Goal: Navigation & Orientation: Find specific page/section

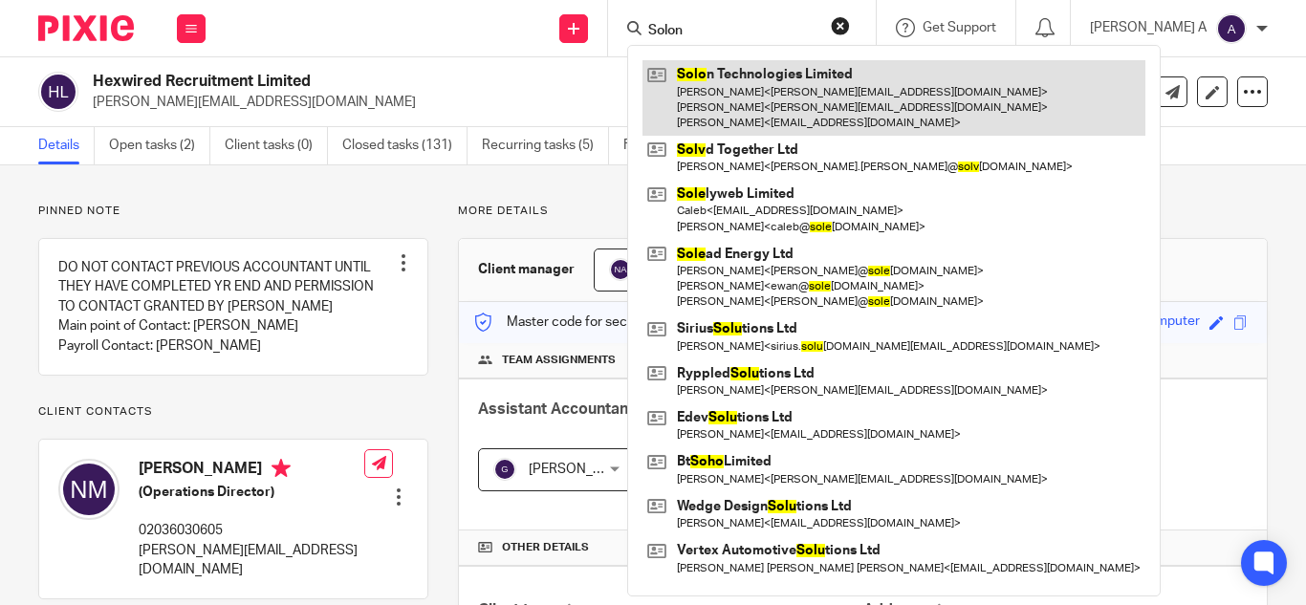
type input "Solon"
click at [833, 121] on link at bounding box center [894, 98] width 503 height 76
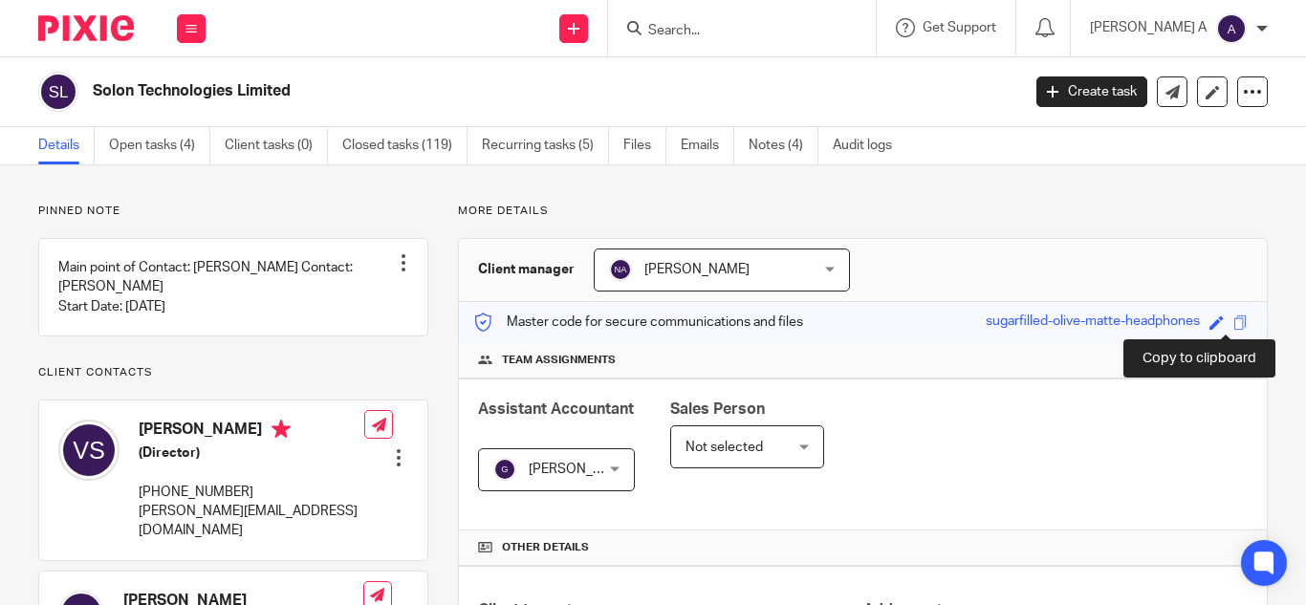
click at [1234, 327] on span at bounding box center [1241, 323] width 14 height 14
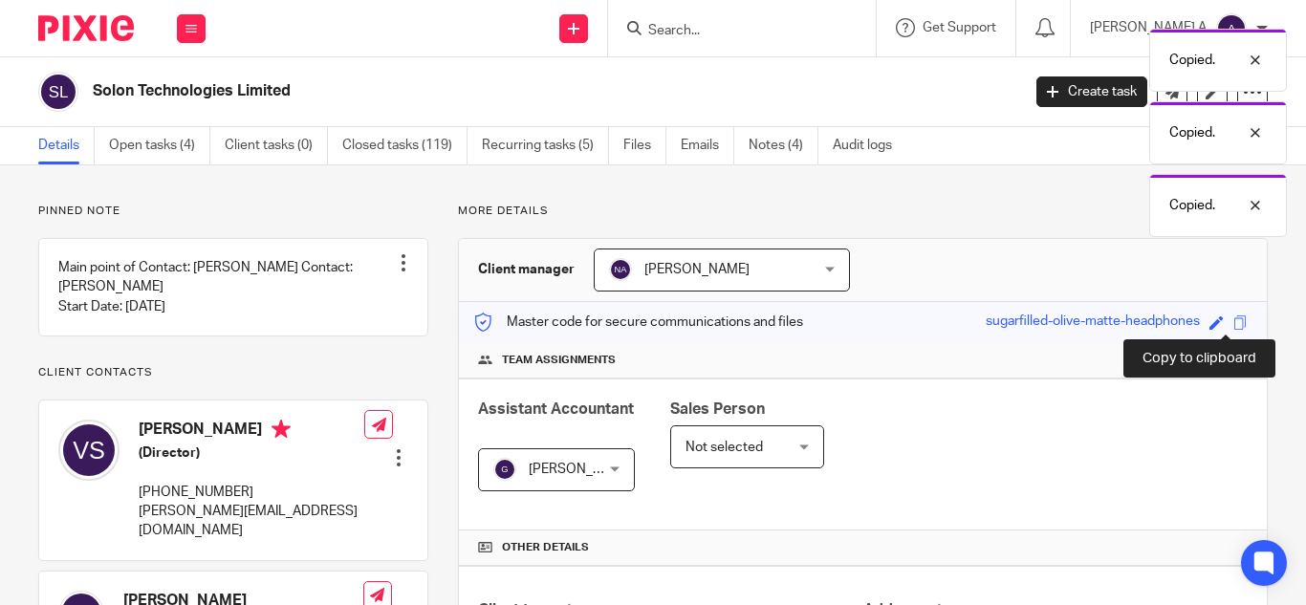
click at [1234, 327] on span at bounding box center [1241, 323] width 14 height 14
